Goal: Find specific page/section: Find specific page/section

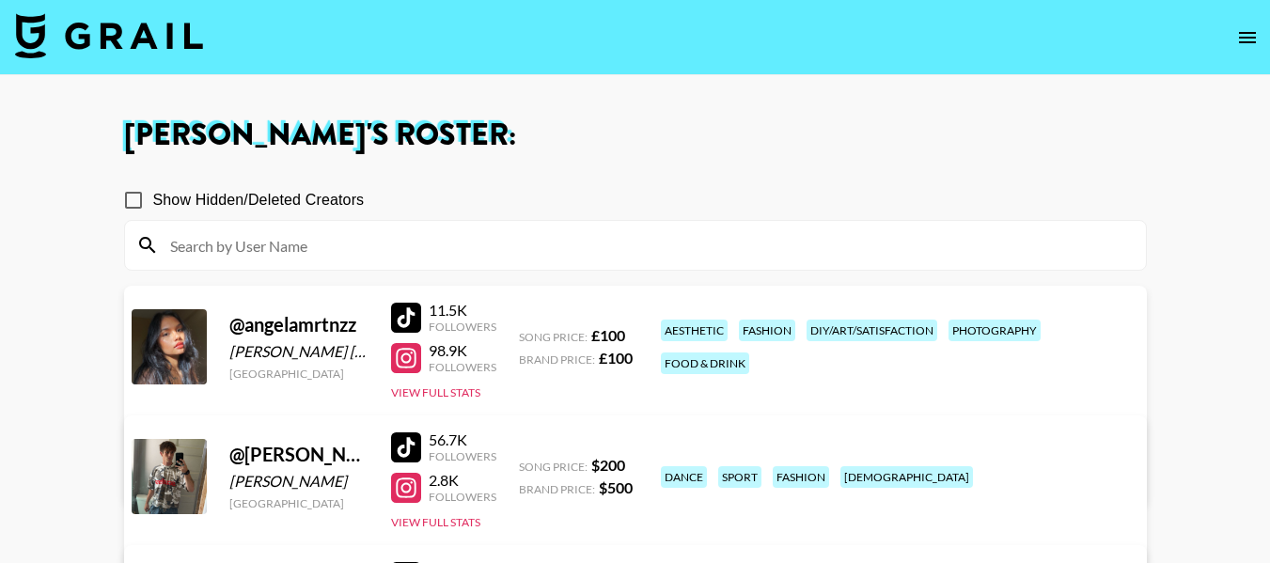
click at [1252, 30] on icon "open drawer" at bounding box center [1248, 37] width 23 height 23
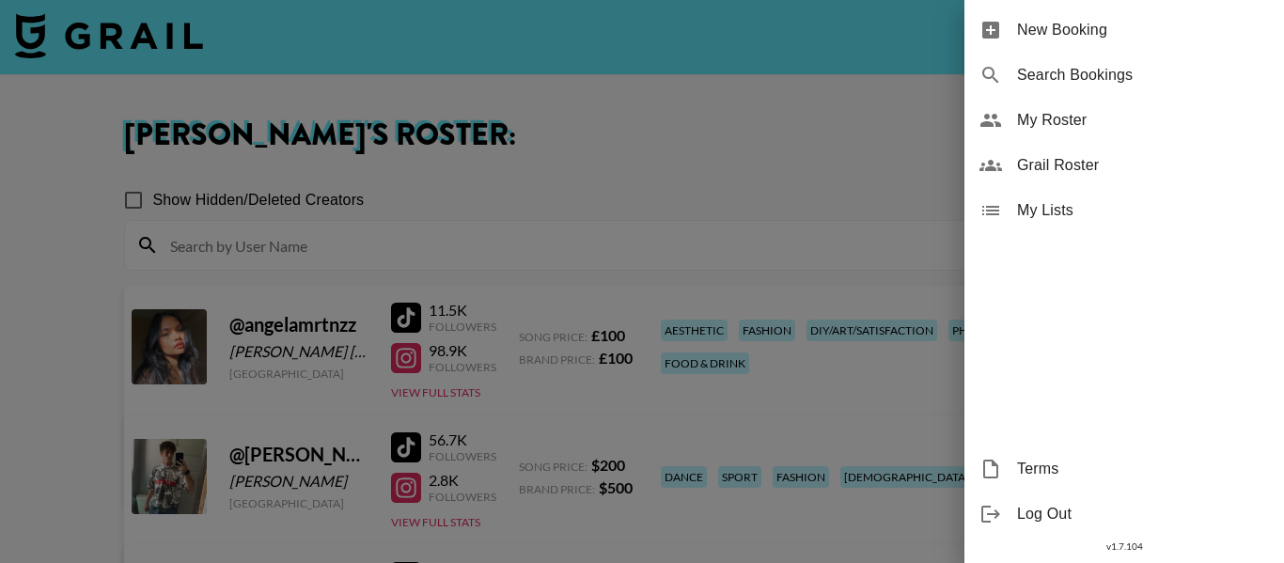
click at [1064, 169] on span "Grail Roster" at bounding box center [1143, 165] width 252 height 23
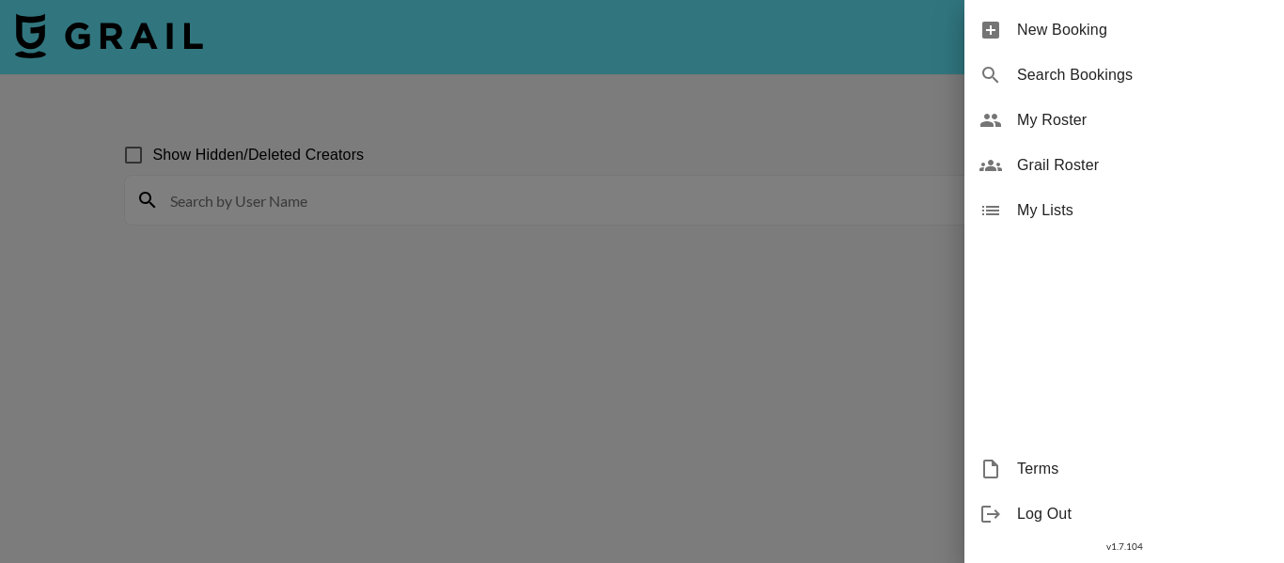
click at [664, 183] on div at bounding box center [642, 281] width 1284 height 563
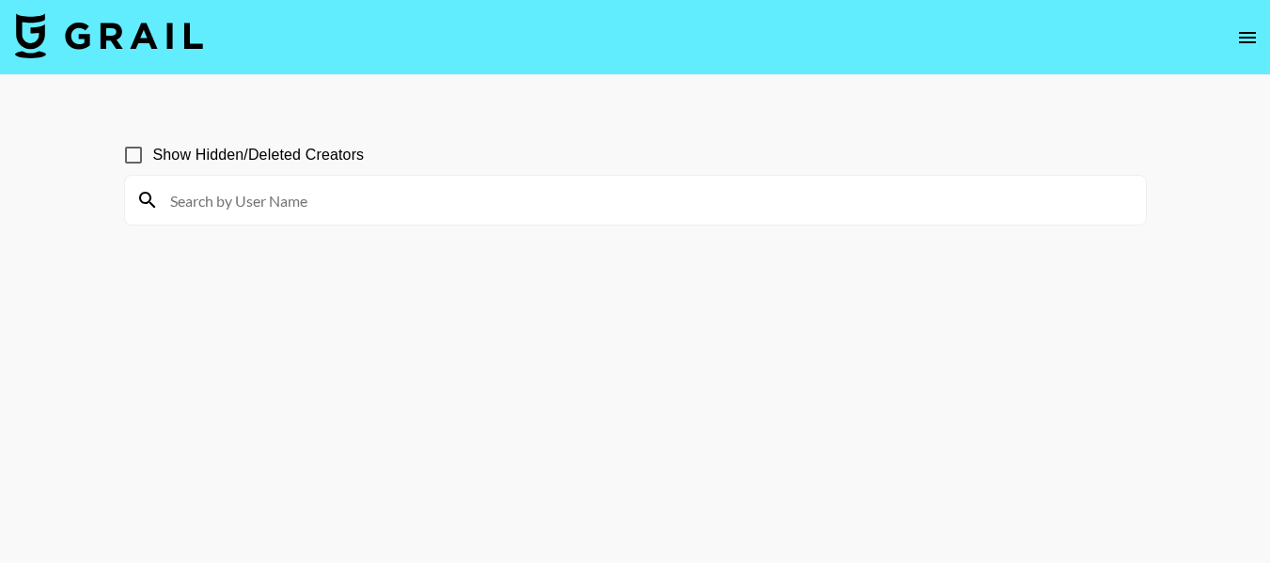
click at [466, 202] on input at bounding box center [647, 200] width 976 height 30
click at [436, 200] on input at bounding box center [647, 200] width 976 height 30
click at [436, 200] on input "br" at bounding box center [647, 200] width 976 height 30
type input "bra"
click at [268, 176] on div "bra" at bounding box center [635, 200] width 1021 height 49
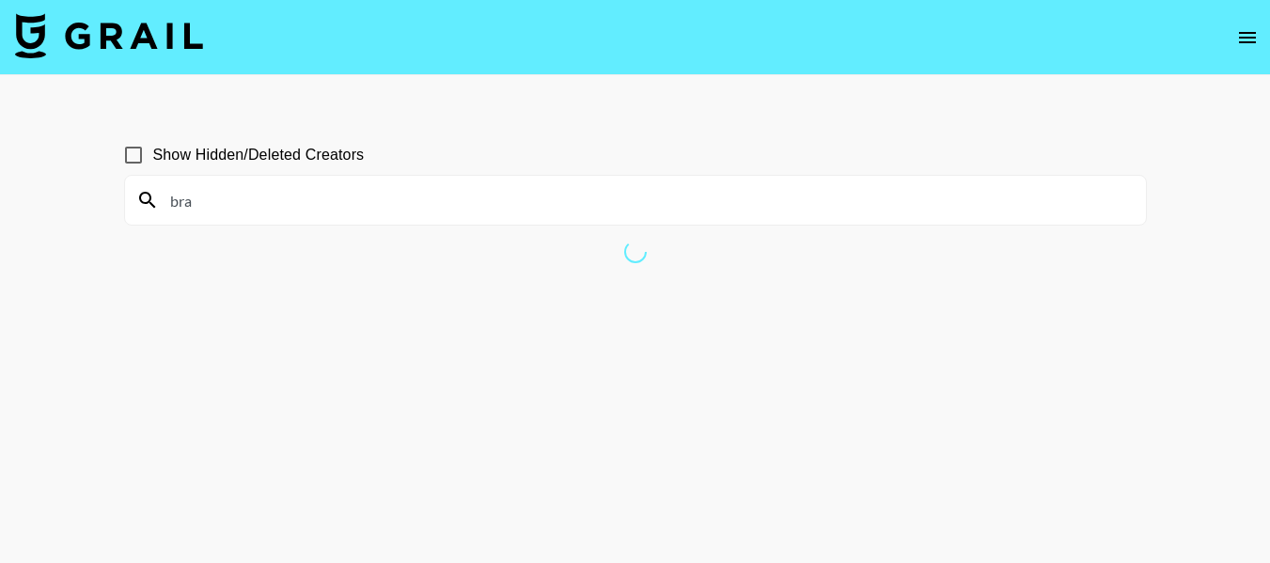
click at [276, 183] on div "bra" at bounding box center [635, 200] width 1021 height 49
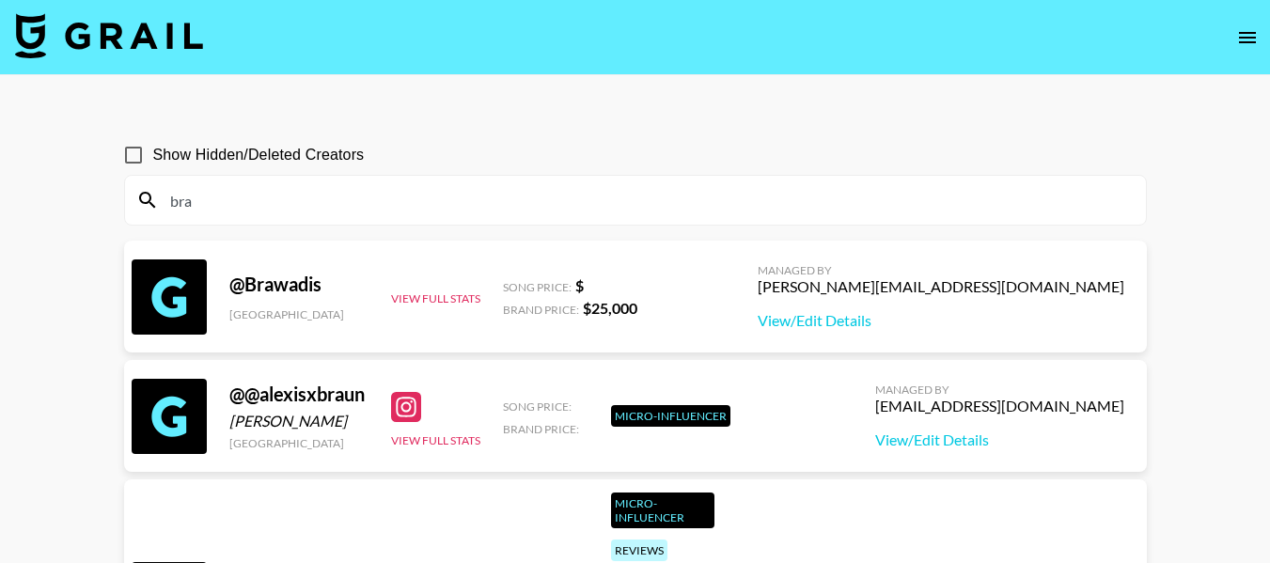
click at [260, 202] on input "bra" at bounding box center [647, 200] width 976 height 30
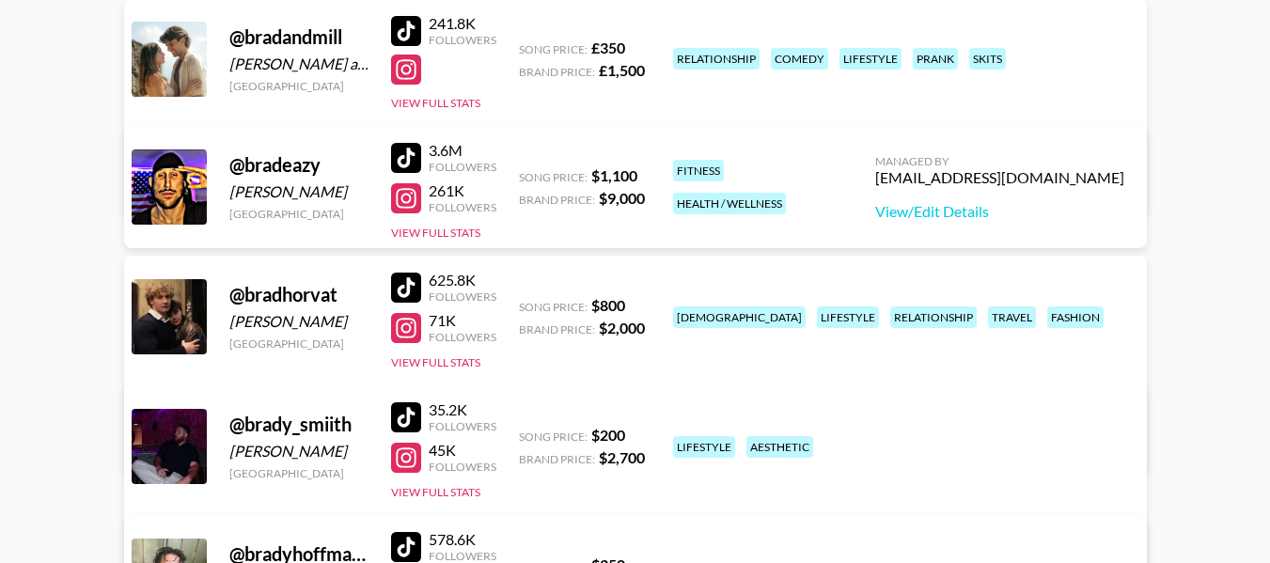
scroll to position [2257, 0]
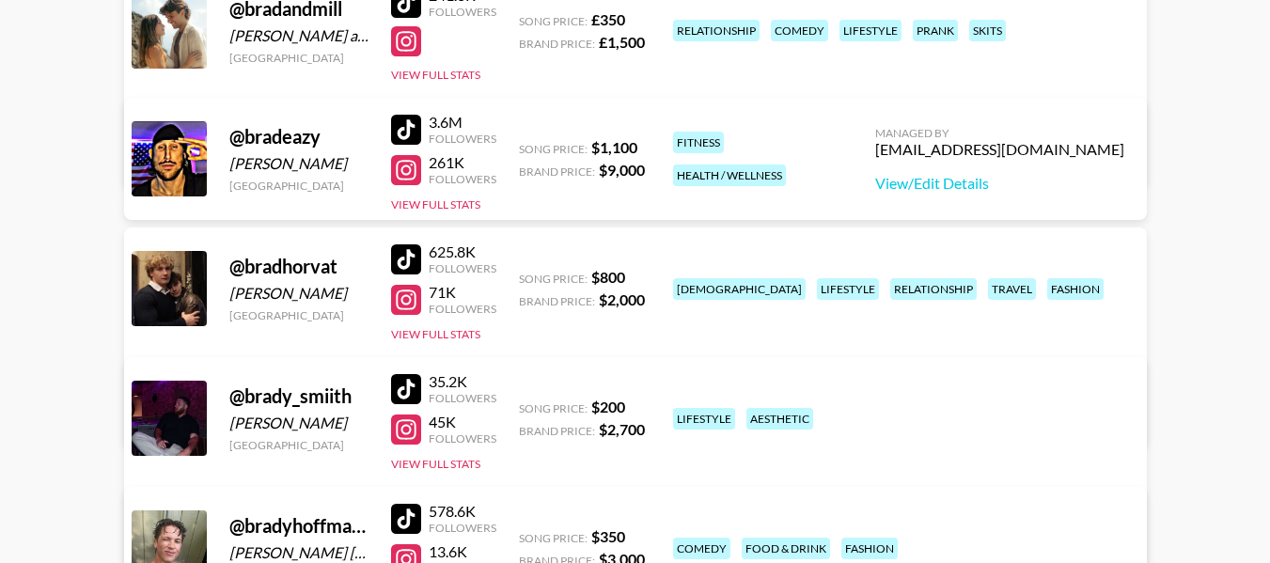
click at [760, 405] on link "View/Edit Details" at bounding box center [459, 414] width 602 height 19
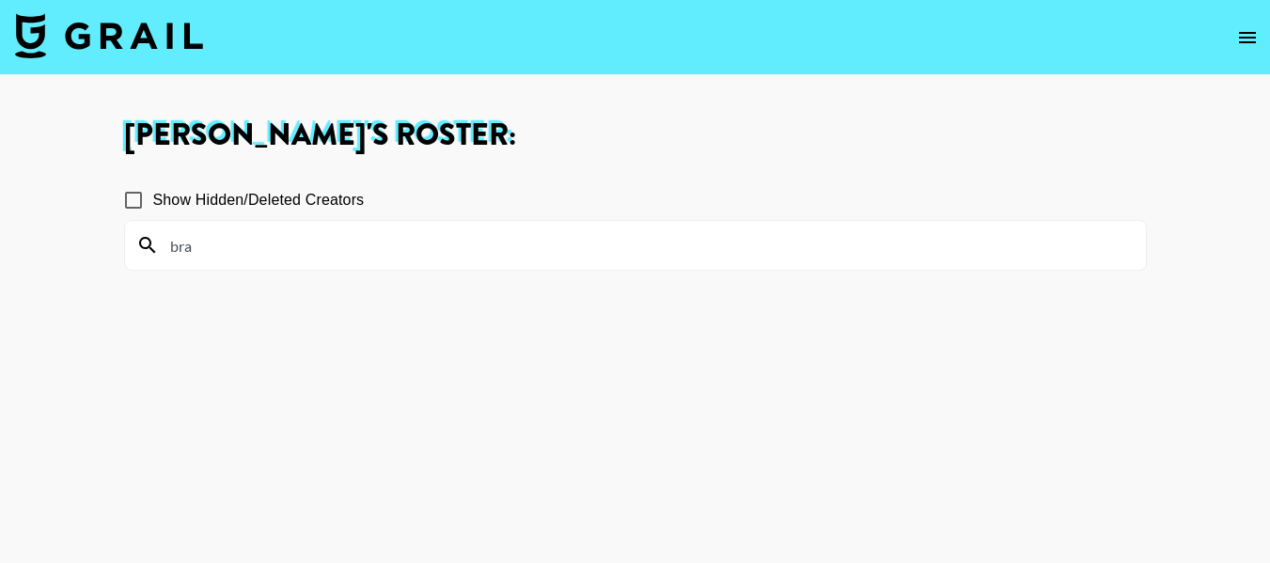
click at [1060, 260] on div "bra" at bounding box center [635, 245] width 1021 height 49
click at [1048, 245] on input "bra" at bounding box center [647, 245] width 976 height 30
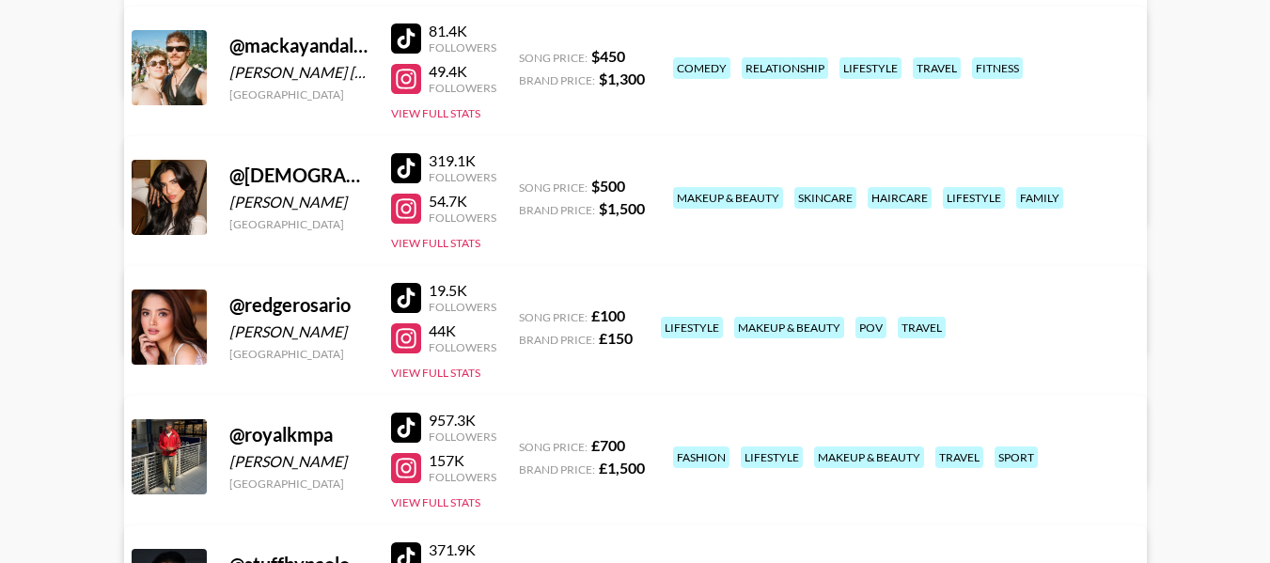
scroll to position [751, 0]
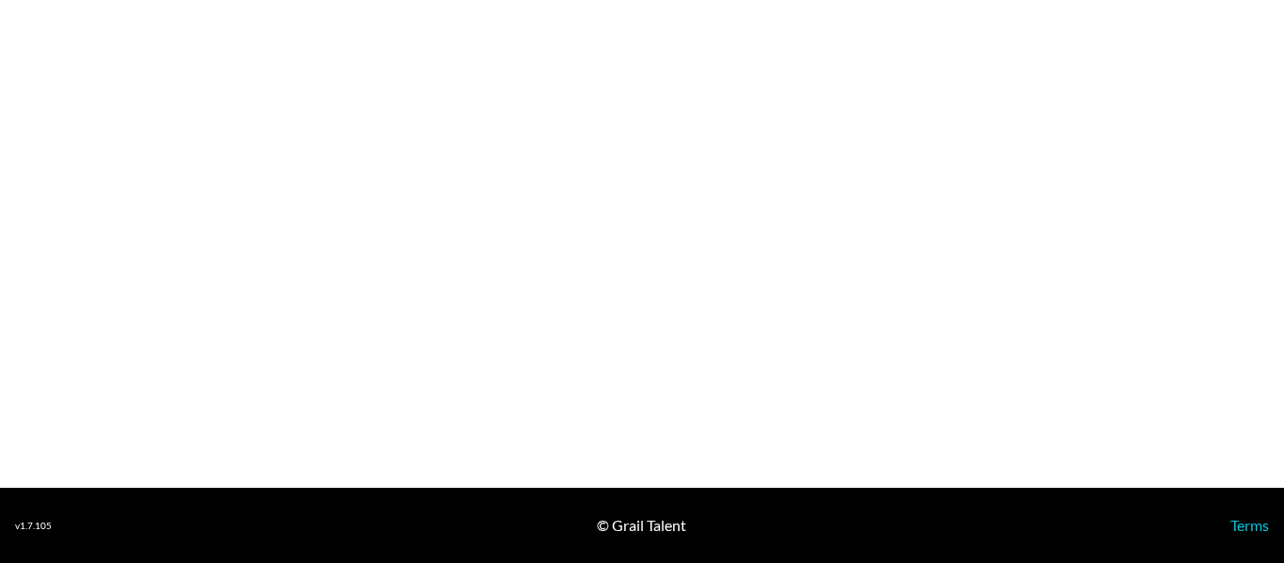
select select "USD"
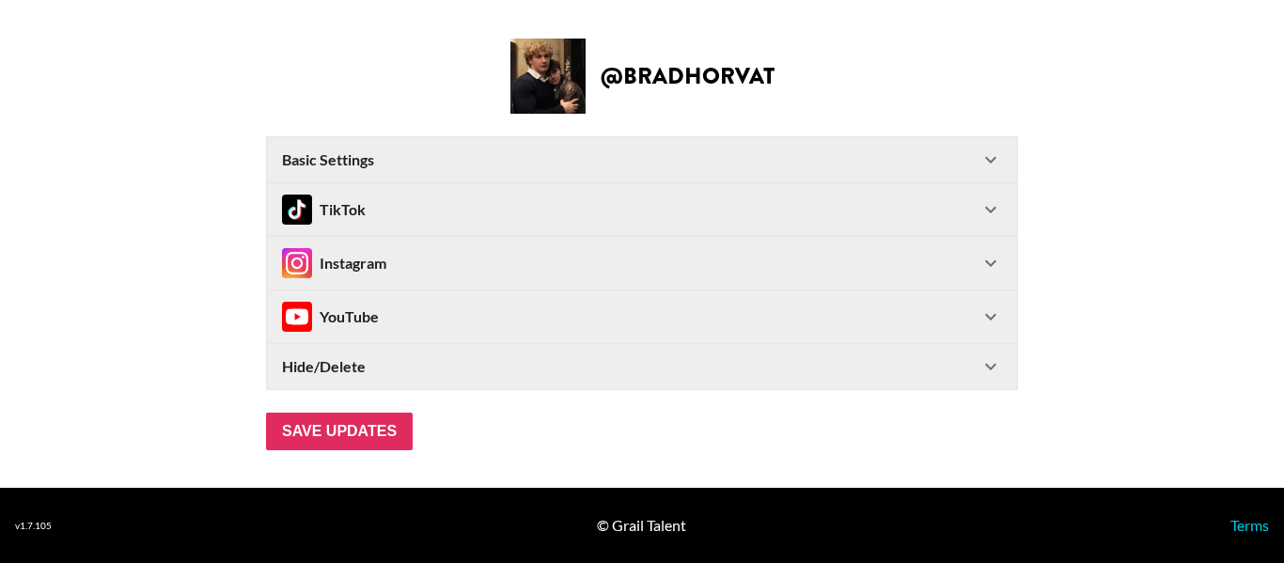
click at [993, 213] on icon at bounding box center [991, 209] width 23 height 23
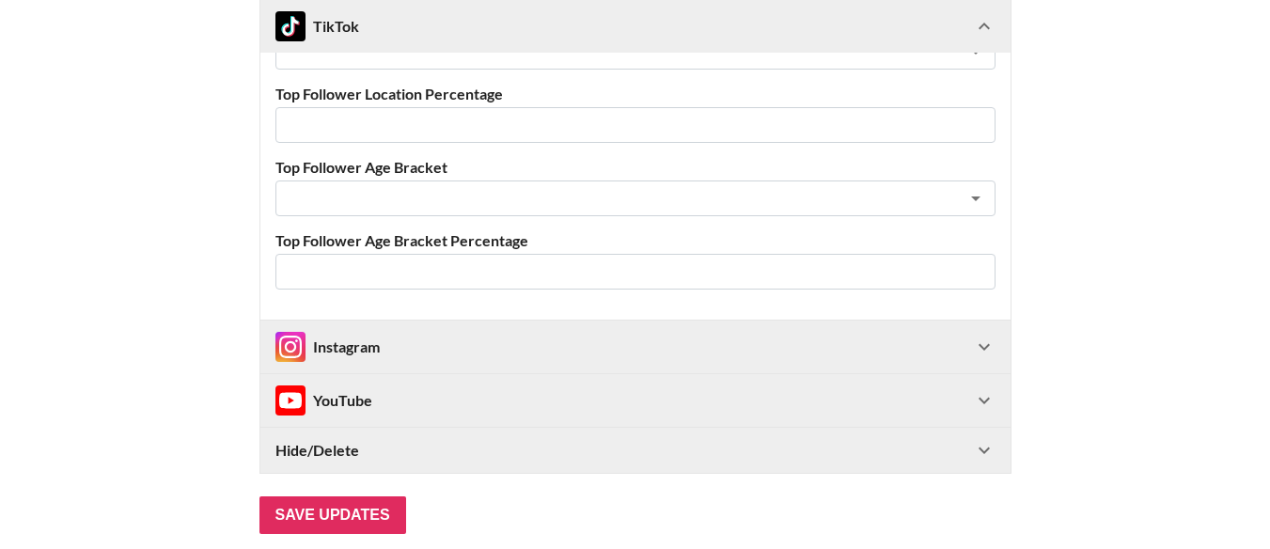
scroll to position [846, 0]
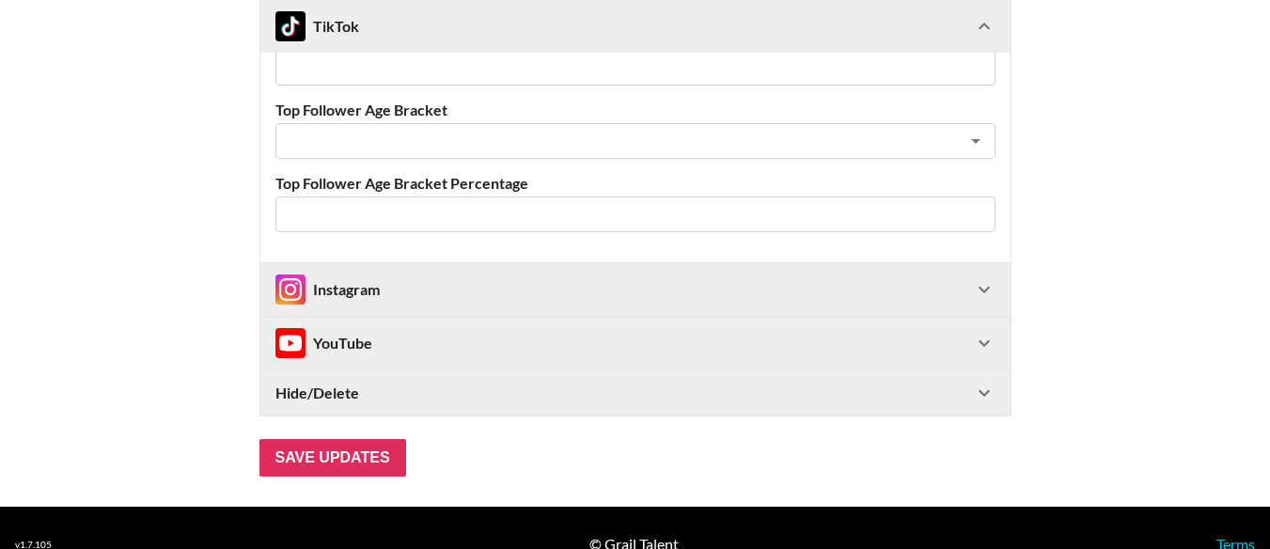
click at [989, 287] on icon at bounding box center [984, 289] width 23 height 23
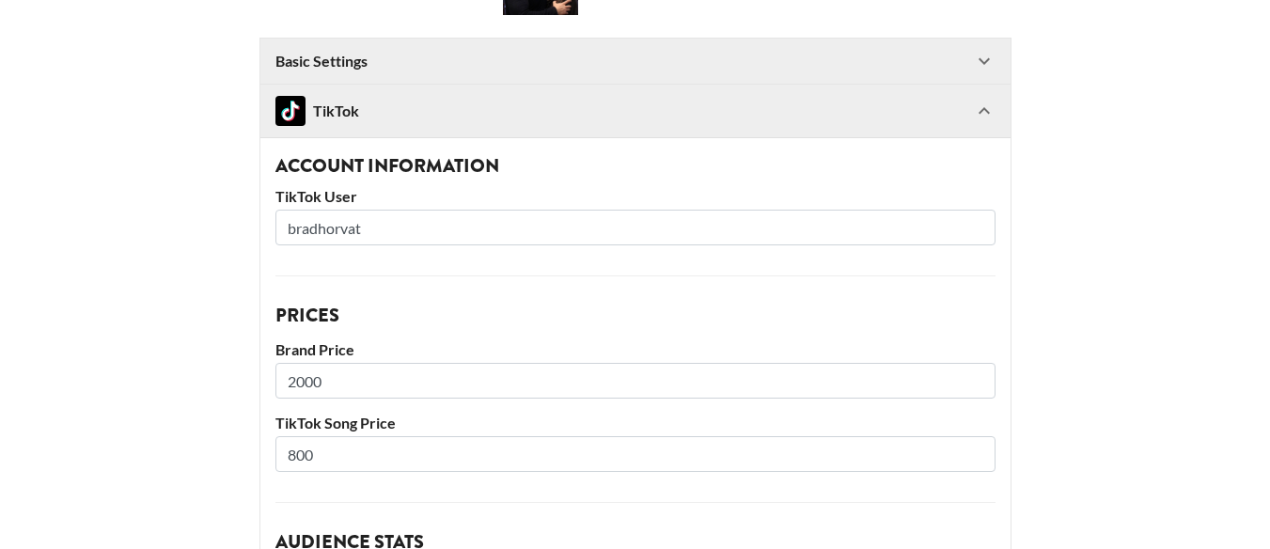
scroll to position [7, 0]
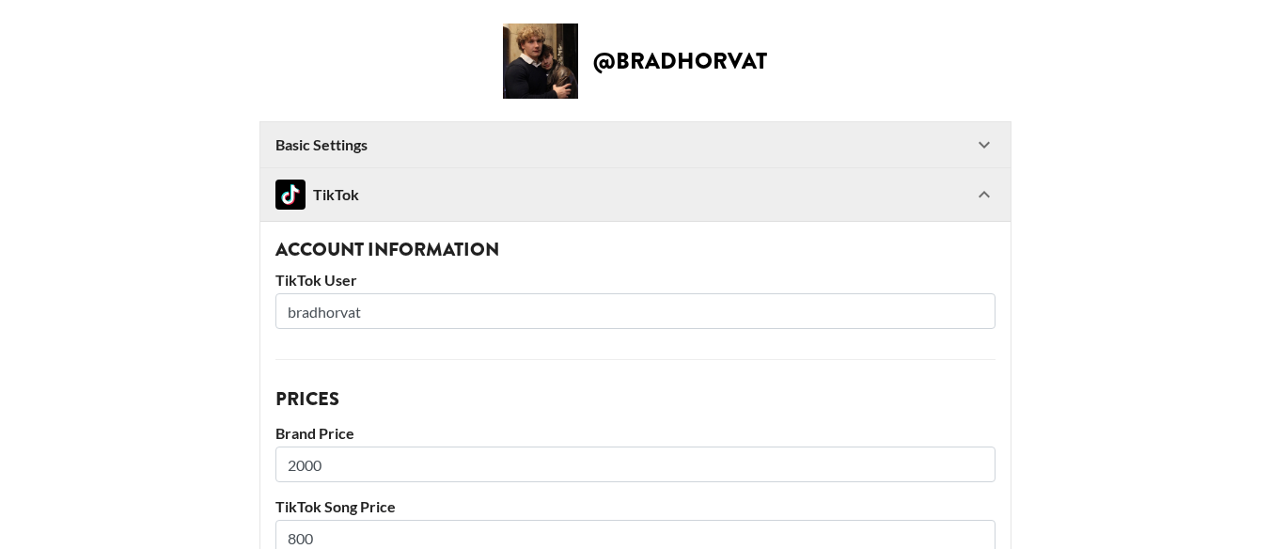
click at [348, 196] on div "TikTok" at bounding box center [318, 195] width 84 height 30
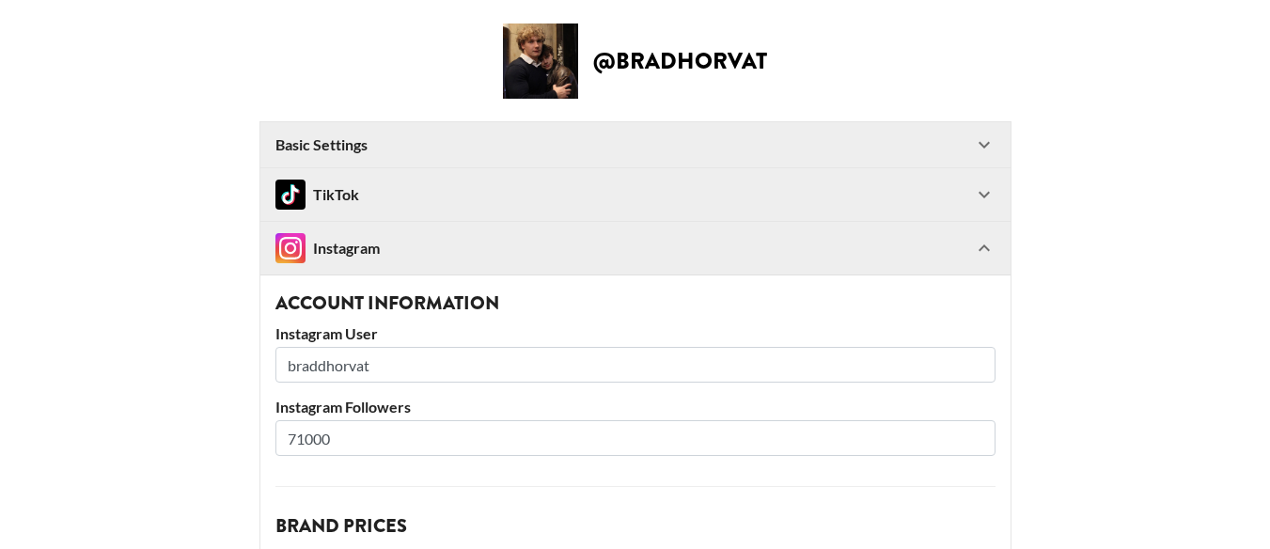
click at [348, 197] on div "TikTok" at bounding box center [318, 195] width 84 height 30
